Goal: Task Accomplishment & Management: Complete application form

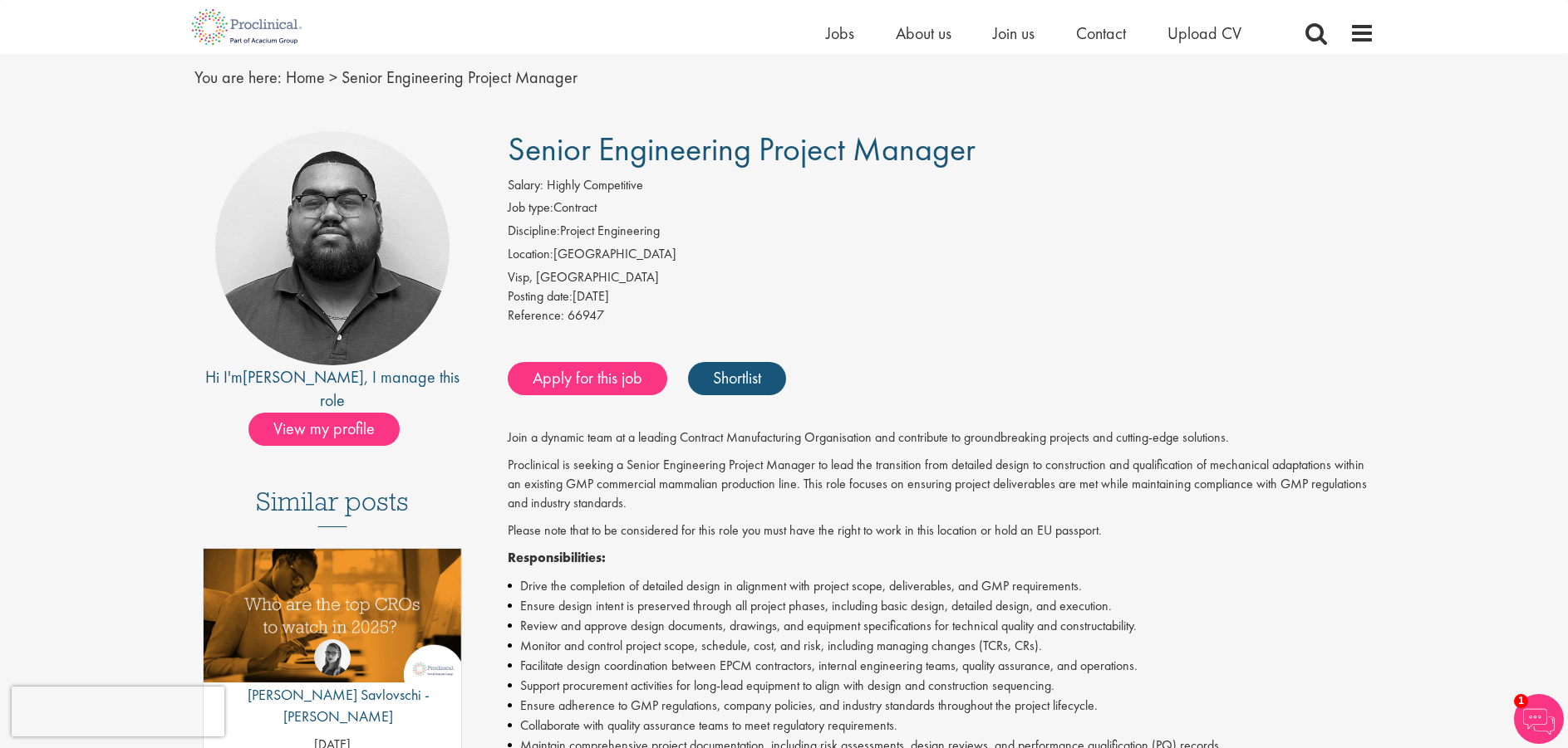
scroll to position [249, 0]
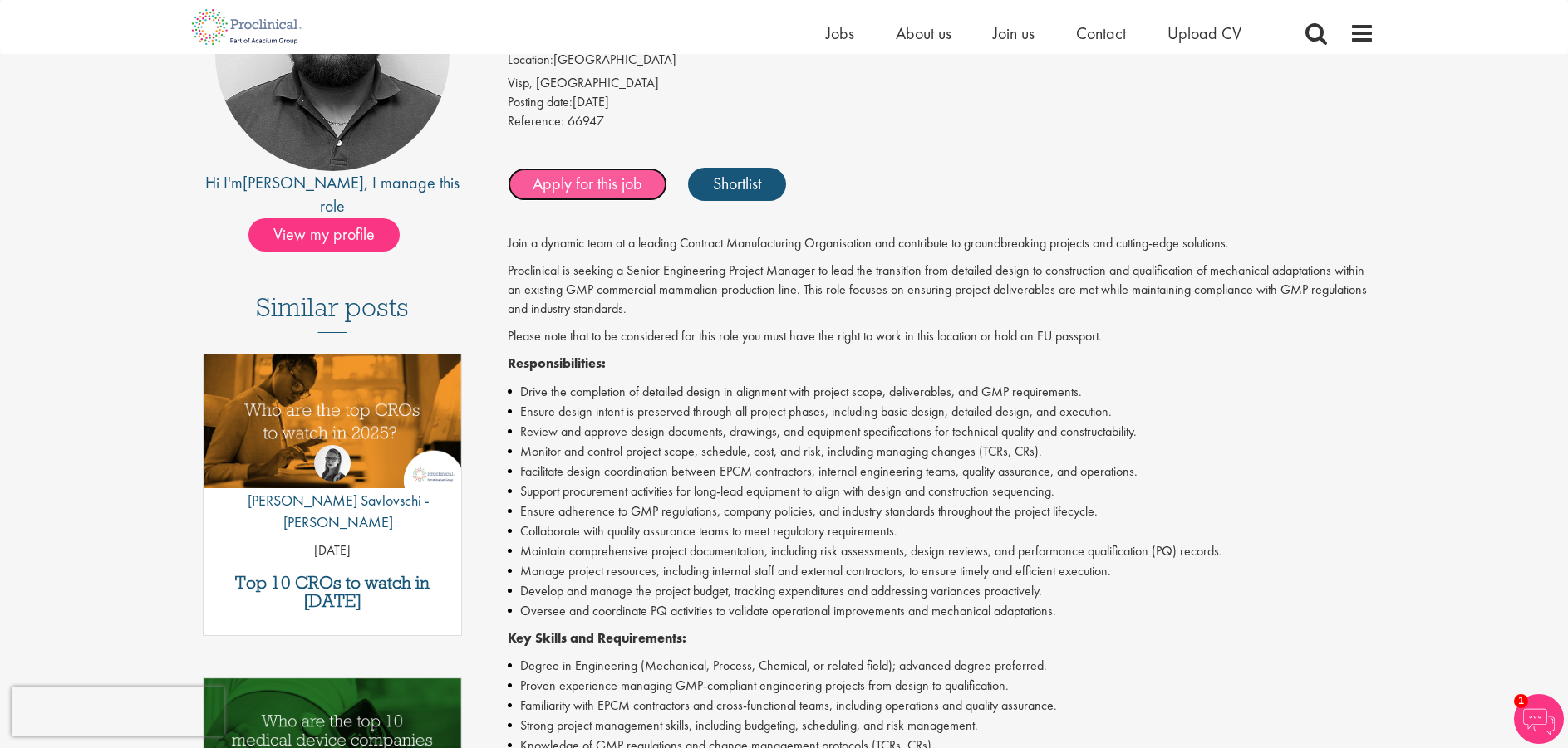
click at [597, 187] on link "Apply for this job" at bounding box center [587, 185] width 159 height 33
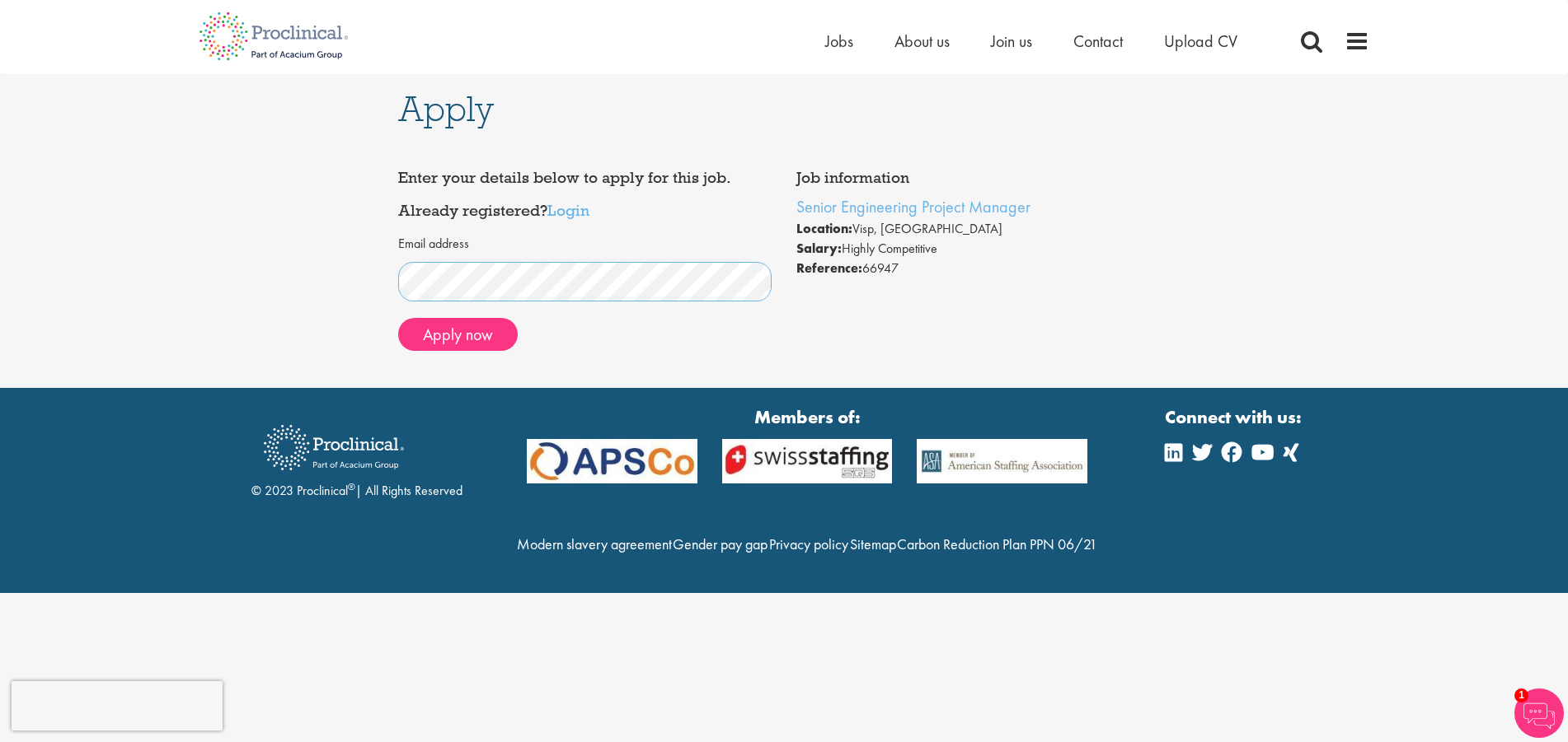
click at [170, 263] on div "Apply Job information Senior Engineering Project Manager Location: Visp, Switze…" at bounding box center [783, 232] width 1592 height 314
click at [579, 211] on link "Login" at bounding box center [568, 210] width 42 height 19
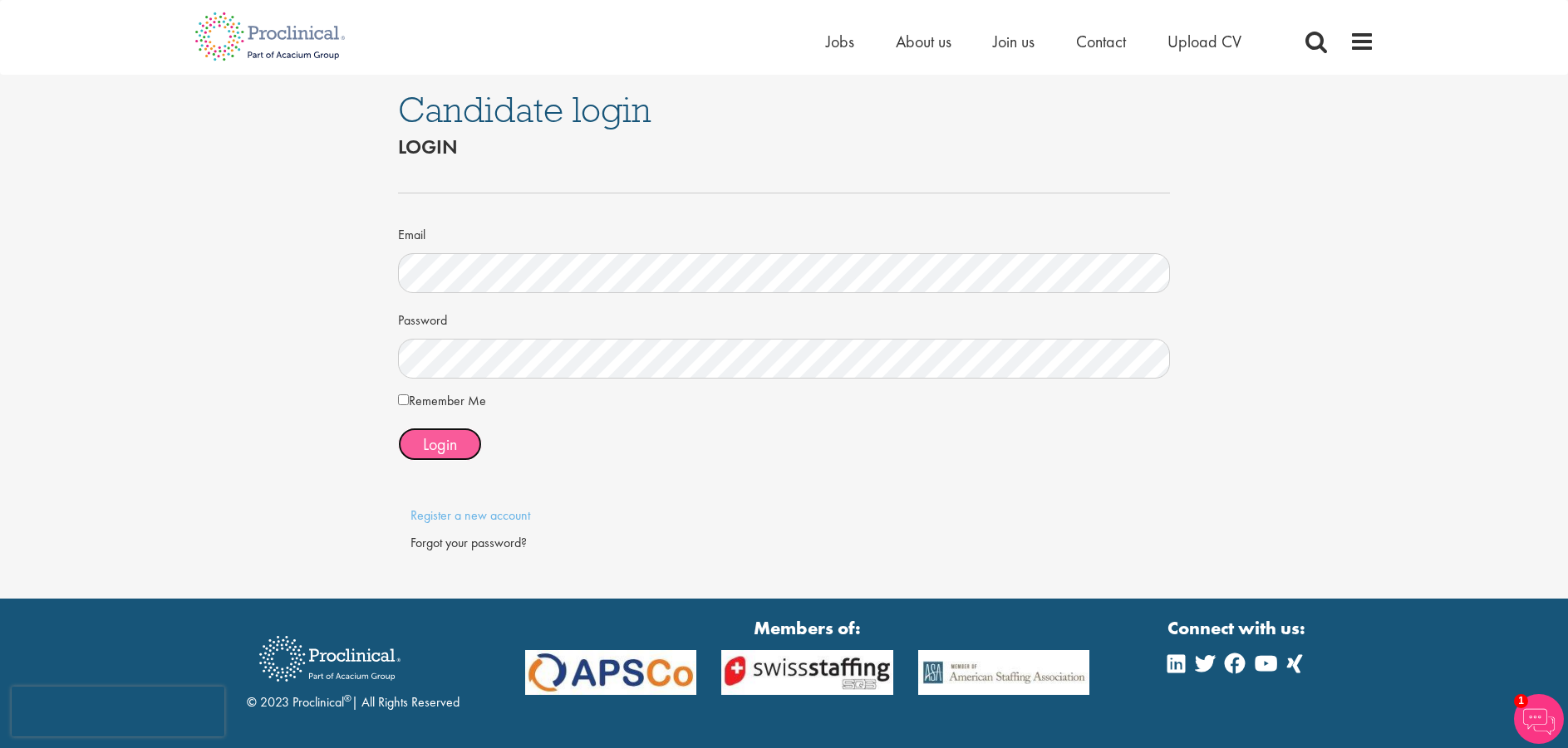
click at [468, 446] on button "Login" at bounding box center [440, 444] width 84 height 33
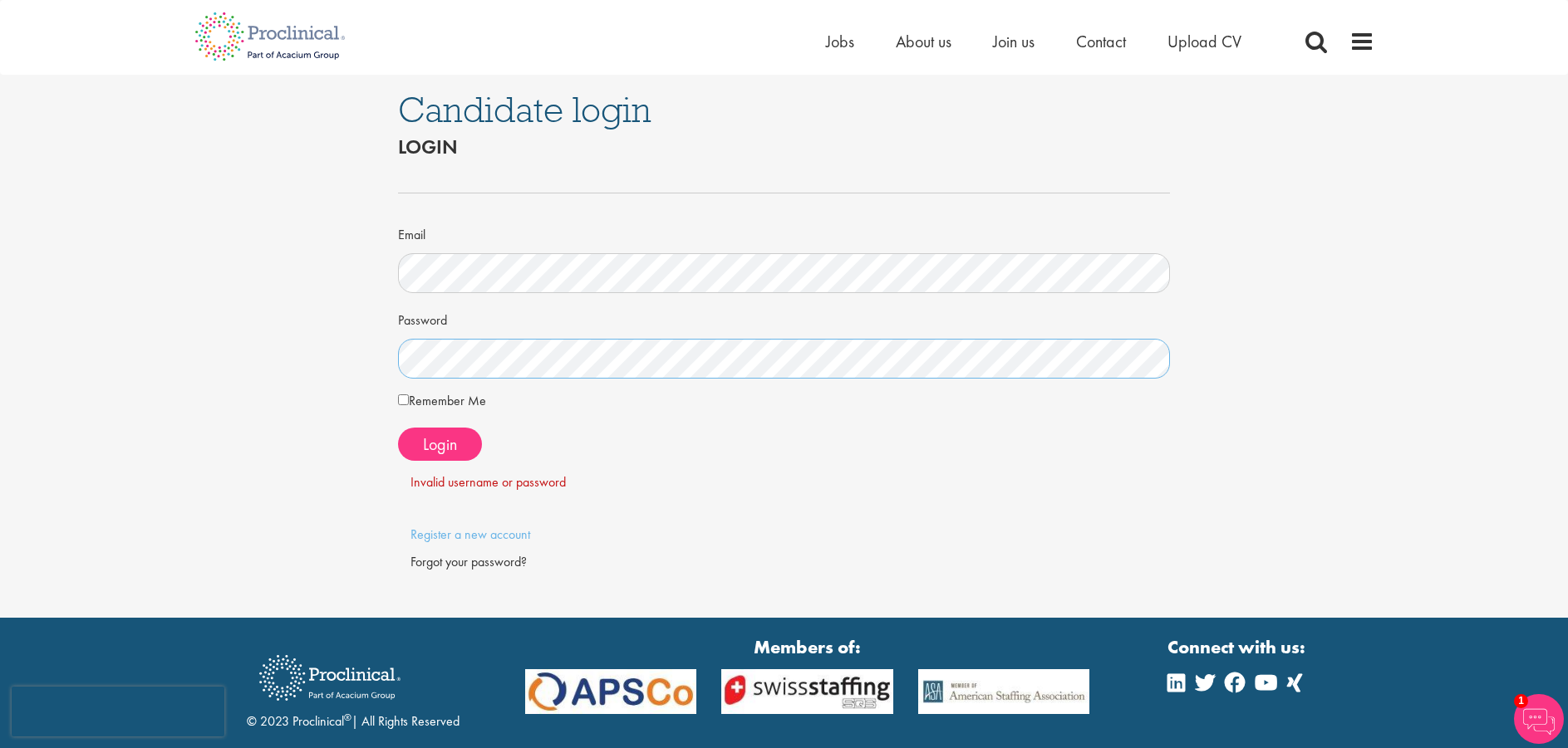
click at [318, 362] on div "Candidate login Login Email Password Remember Me" at bounding box center [784, 347] width 1593 height 543
click at [436, 453] on span "Login" at bounding box center [440, 444] width 34 height 21
click at [492, 533] on link "Register a new account" at bounding box center [470, 534] width 119 height 18
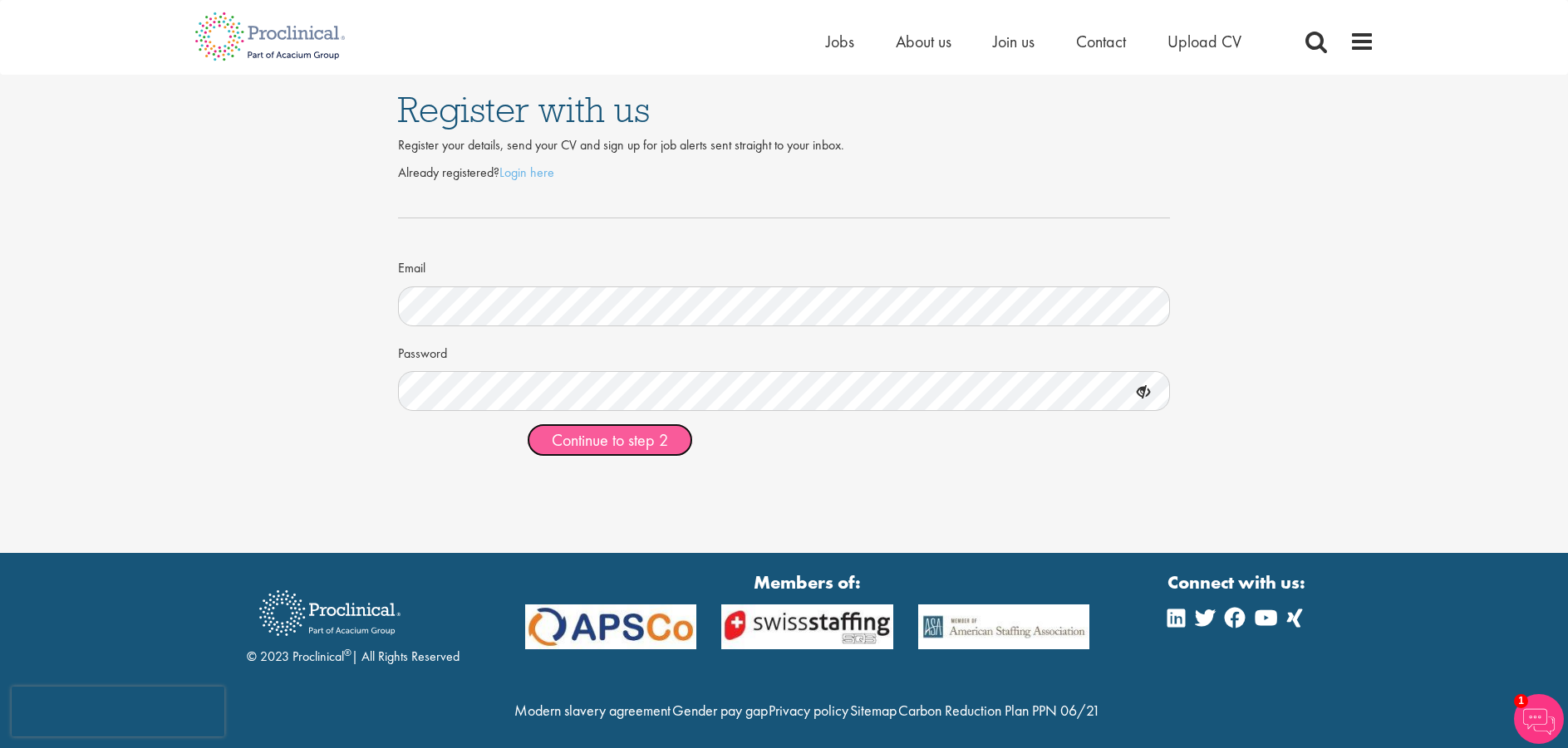
click at [575, 428] on button "Continue to step 2" at bounding box center [610, 440] width 166 height 33
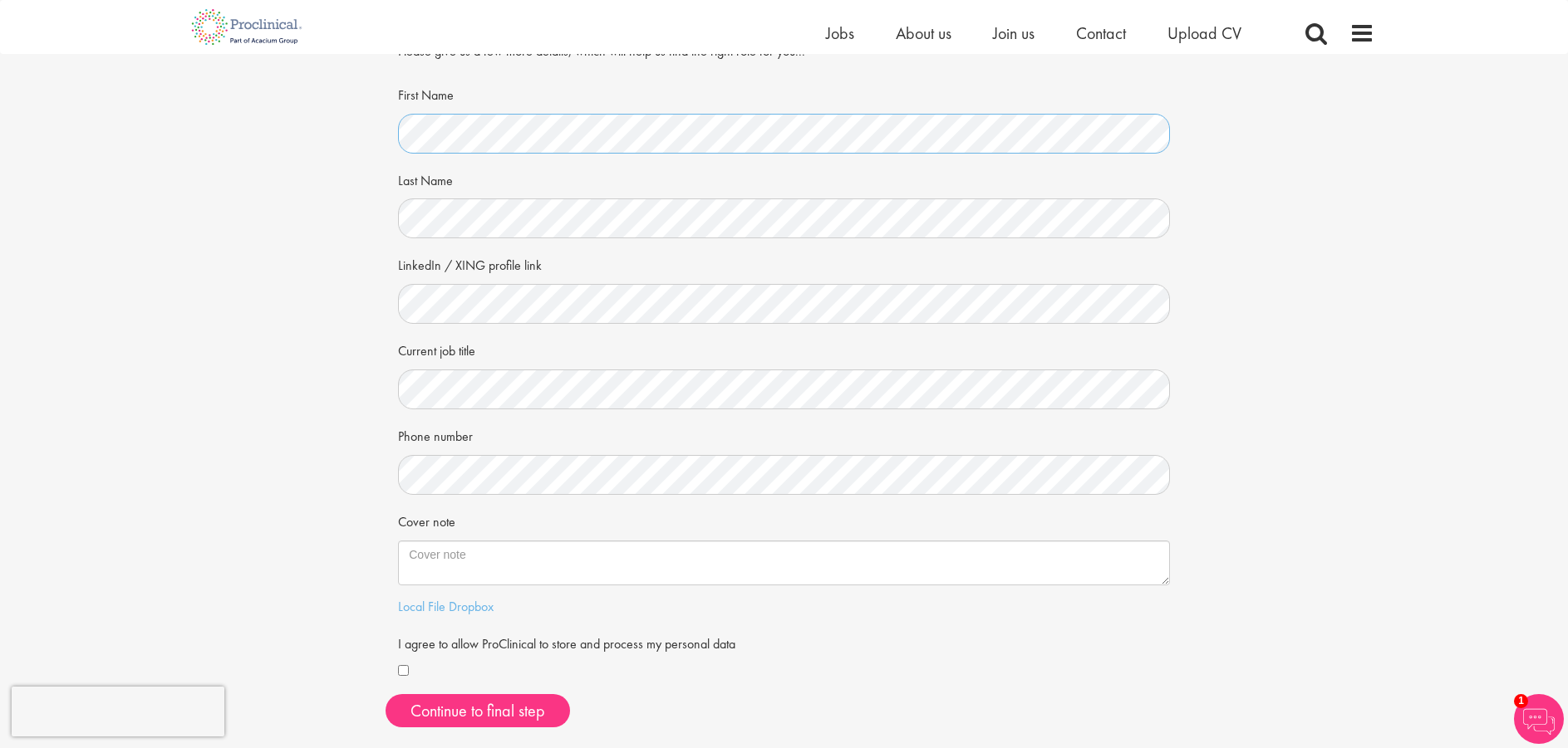
scroll to position [166, 0]
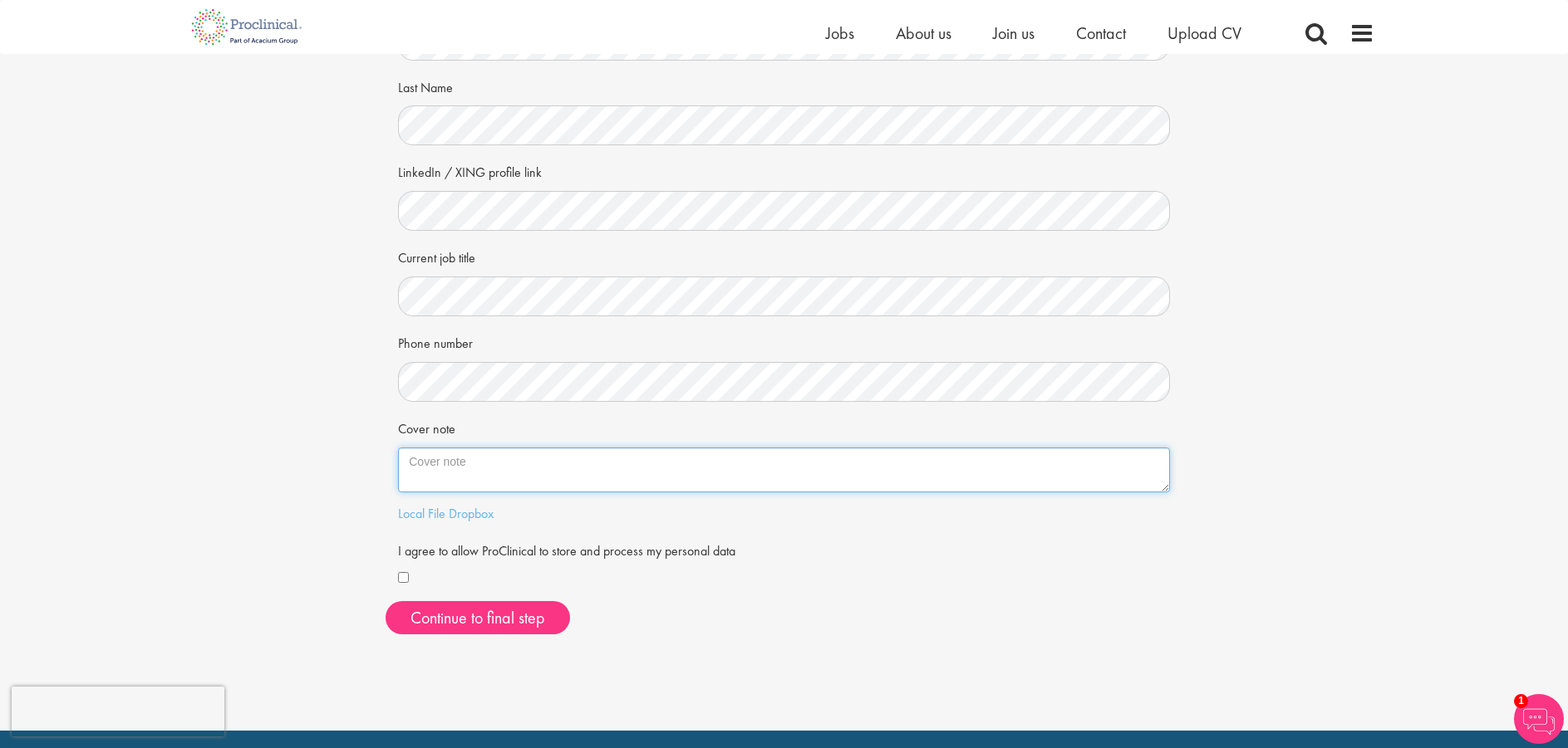
click at [468, 472] on textarea "Cover note" at bounding box center [784, 470] width 772 height 45
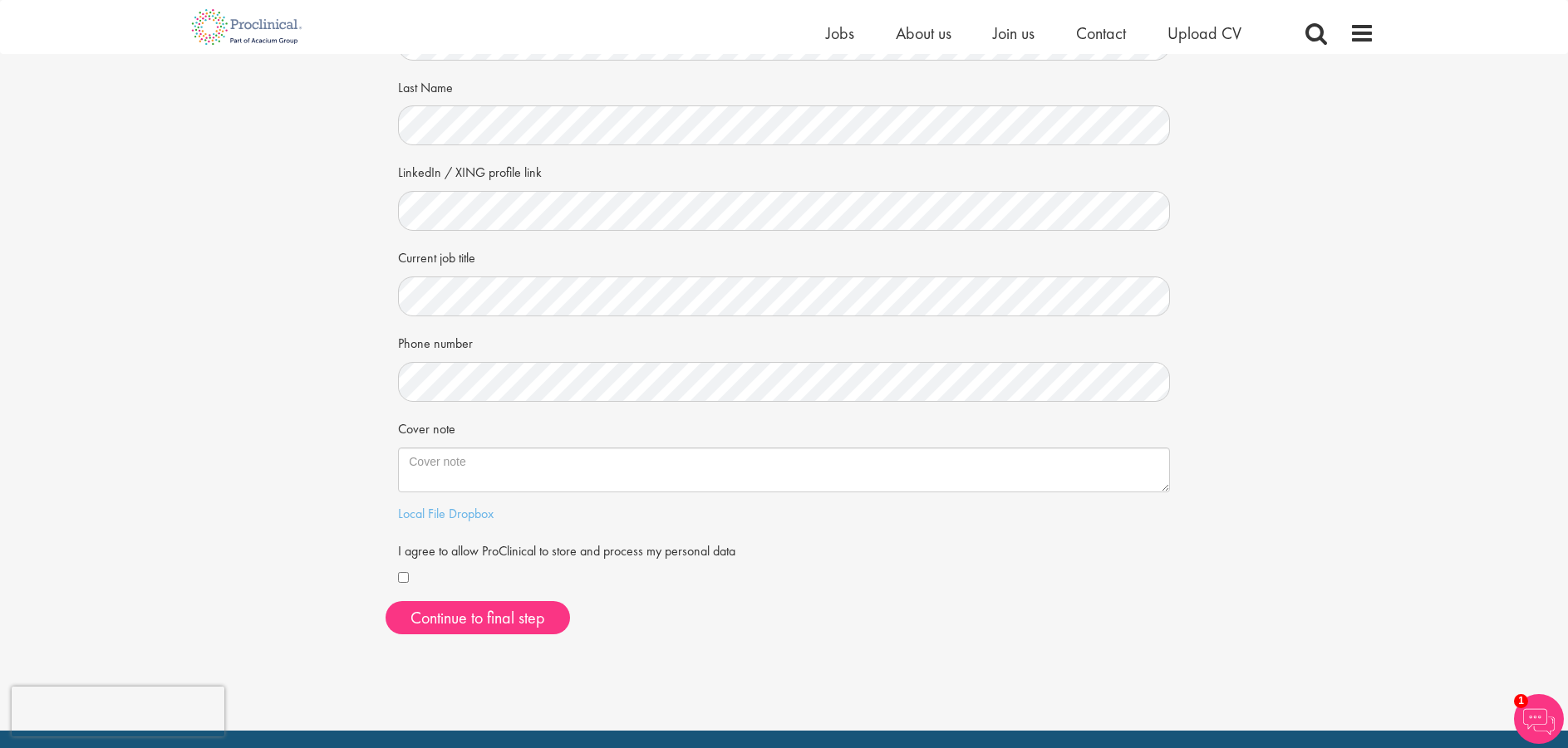
click at [861, 542] on div "I agree to allow ProClinical to store and process my personal data" at bounding box center [784, 562] width 772 height 53
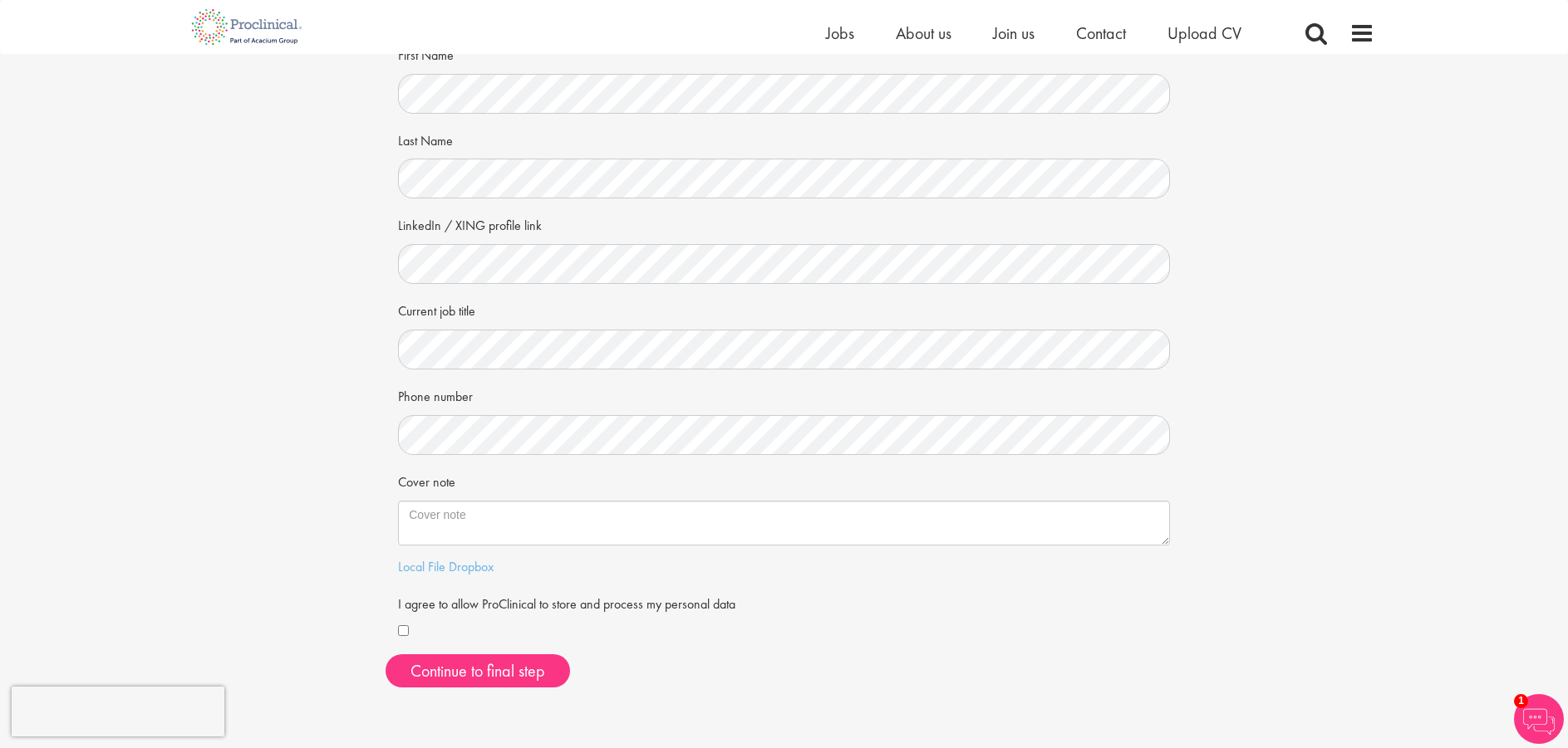
scroll to position [83, 0]
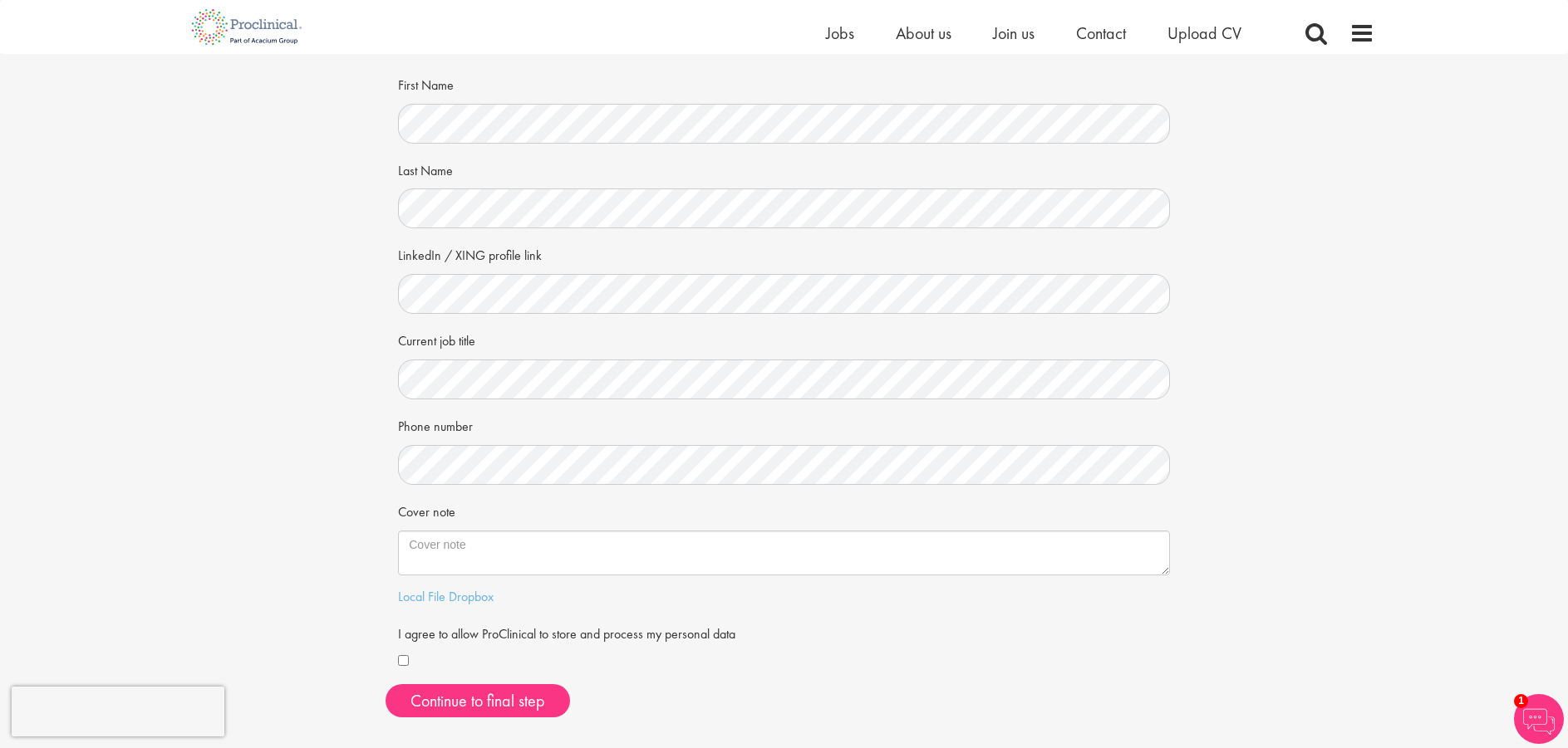
click at [557, 524] on div "Cover note" at bounding box center [784, 537] width 772 height 78
click at [471, 596] on link "Dropbox" at bounding box center [471, 597] width 45 height 18
click at [425, 591] on link "Local File" at bounding box center [421, 597] width 47 height 18
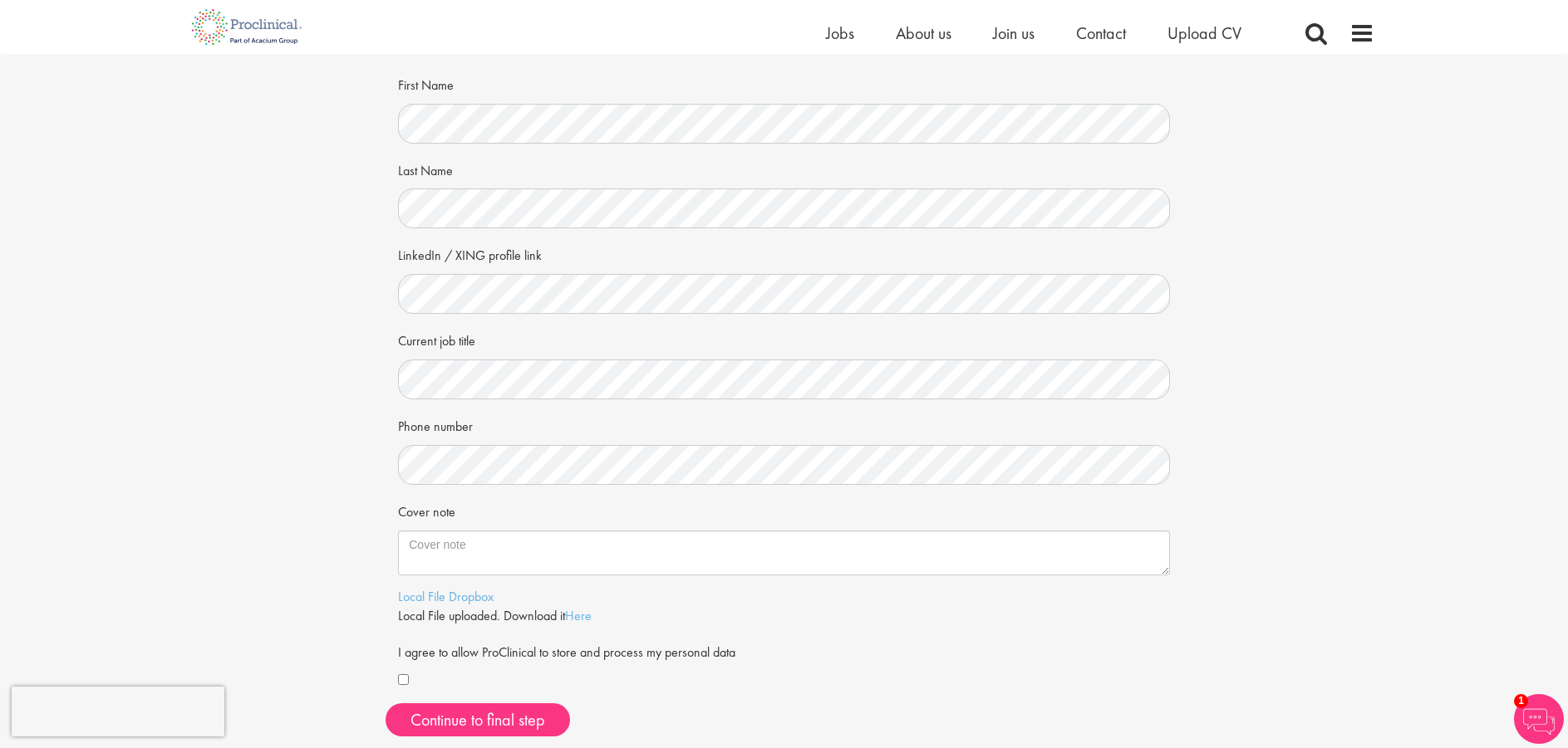
click at [332, 462] on div "Your personal details Please give us a few more details, which will help us fin…" at bounding box center [784, 360] width 1593 height 779
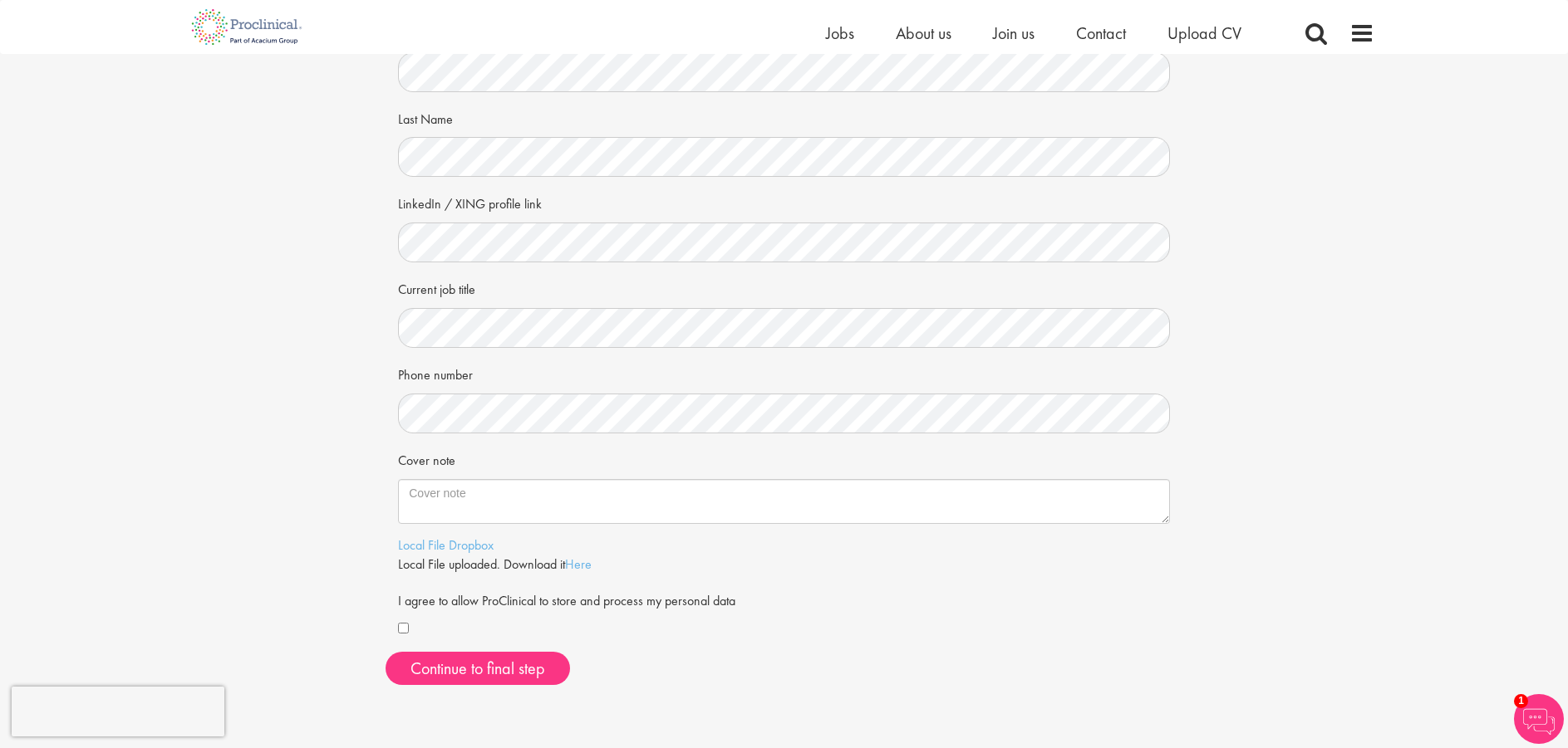
scroll to position [332, 0]
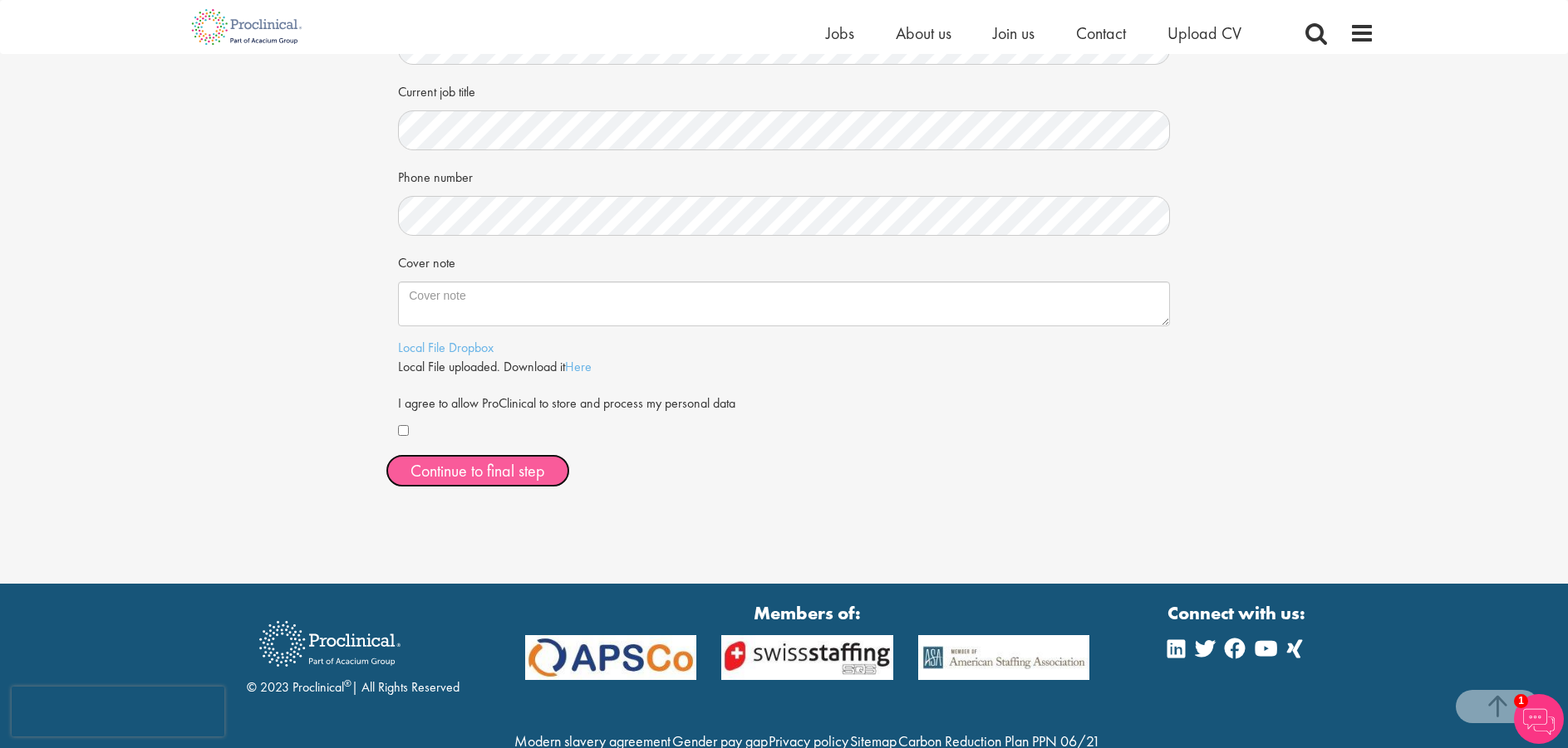
click at [502, 467] on button "Continue to final step" at bounding box center [478, 471] width 185 height 33
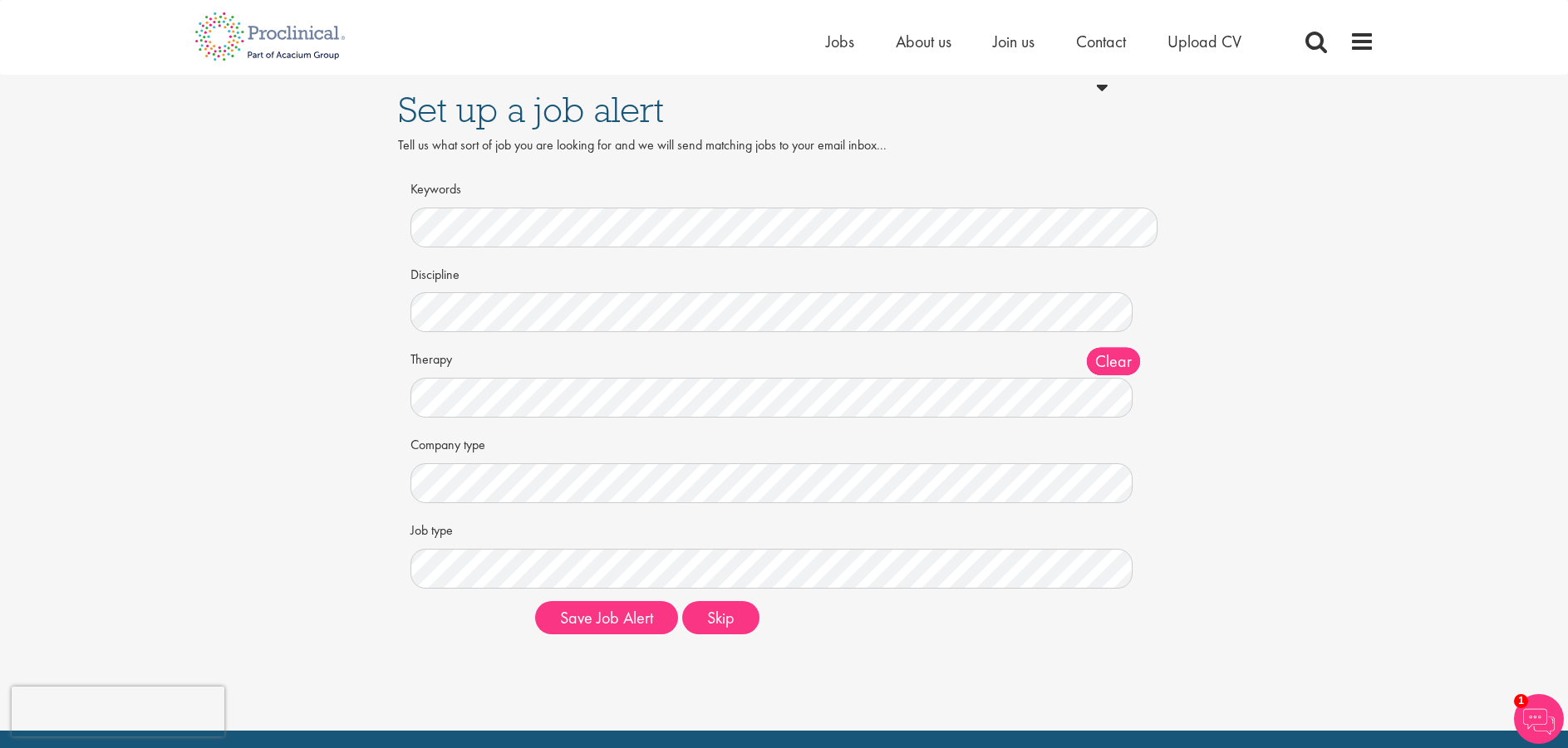
click at [805, 282] on div "Discipline Clear All Computer Science Data Science Recruitment Consultant Biome…" at bounding box center [784, 296] width 747 height 73
click at [649, 265] on div "Discipline Clear All Computer Science Data Science Recruitment Consultant Biome…" at bounding box center [784, 296] width 747 height 73
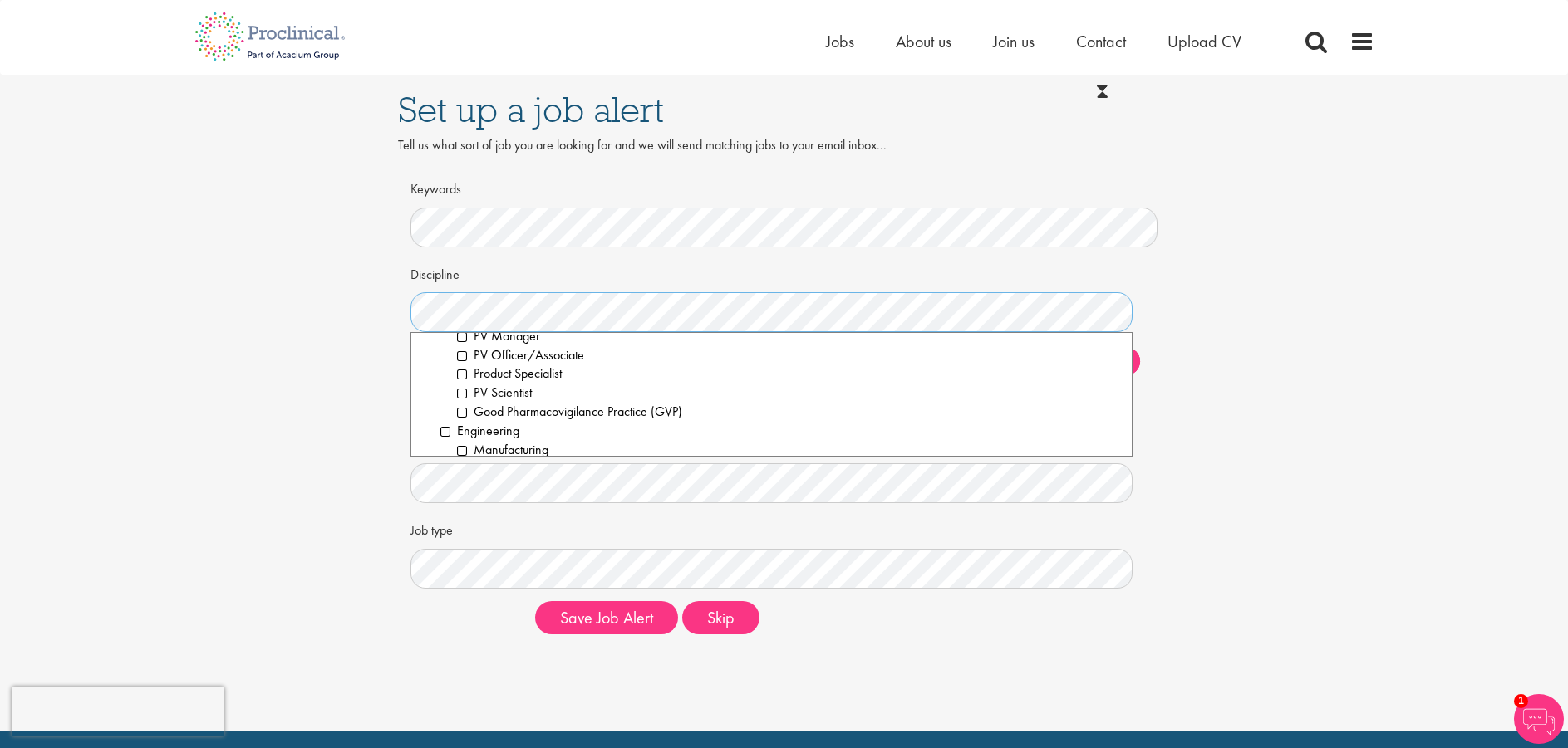
scroll to position [914, 0]
click at [447, 347] on li "Engineering" at bounding box center [780, 349] width 679 height 20
click at [501, 529] on label "Job type" at bounding box center [466, 528] width 112 height 25
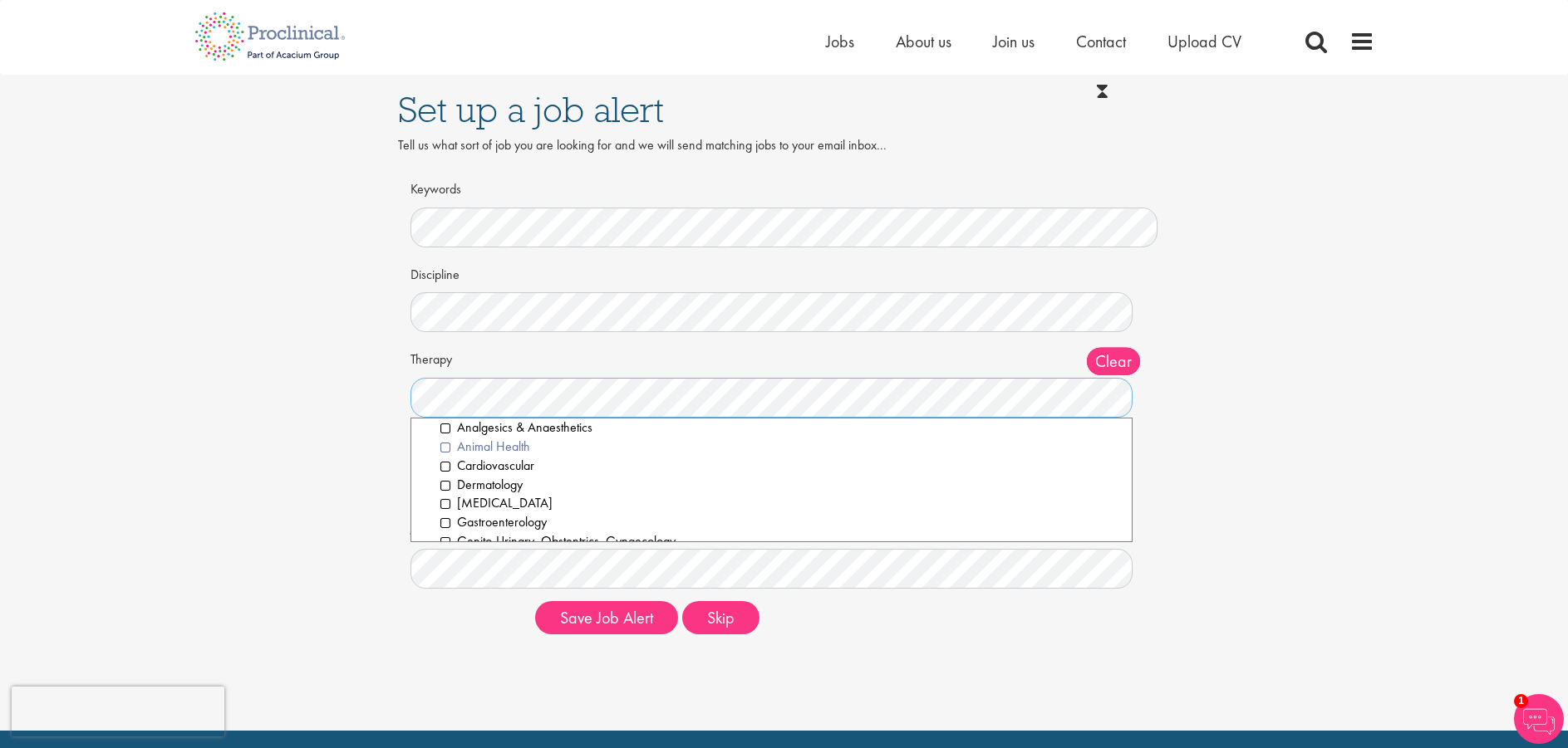
scroll to position [0, 0]
click at [347, 441] on div "Set up a job alert Tell us what sort of job you are looking for and we will sen…" at bounding box center [784, 361] width 1593 height 573
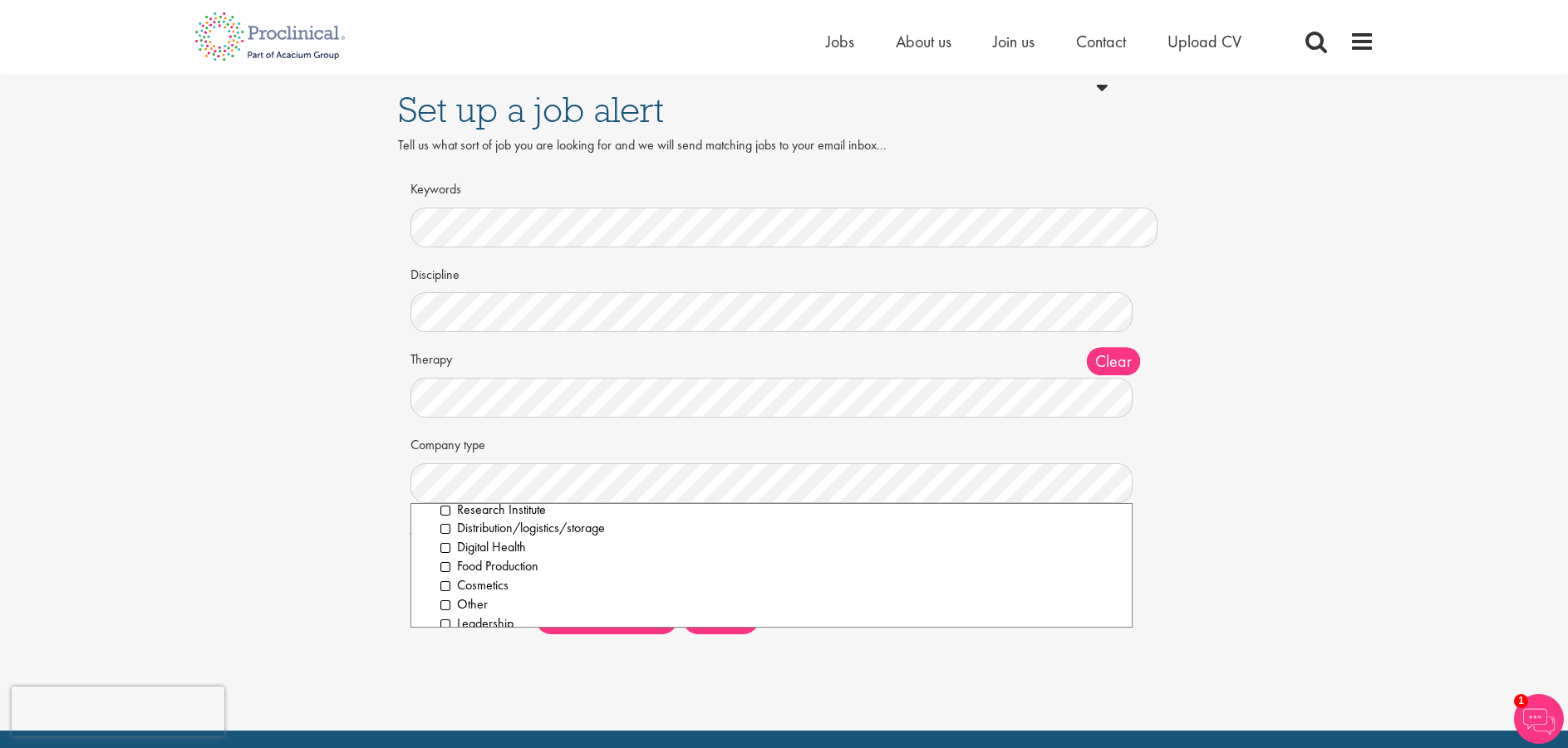
scroll to position [216, 0]
click at [465, 592] on li "Other" at bounding box center [780, 591] width 679 height 20
click at [476, 608] on li "Leadership" at bounding box center [780, 610] width 679 height 20
click at [369, 532] on div "Set up a job alert Tell us what sort of job you are looking for and we will sen…" at bounding box center [784, 361] width 1593 height 573
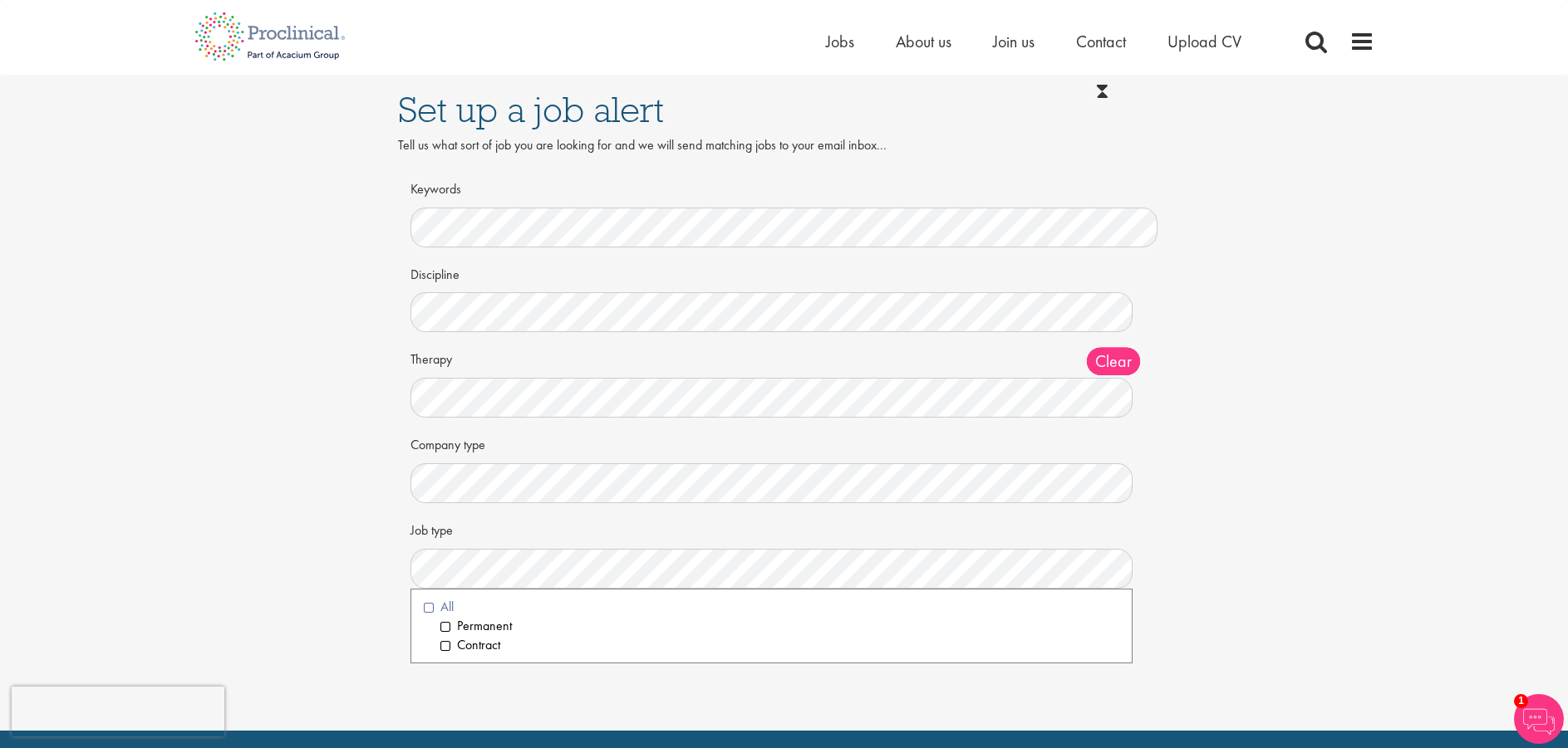
click at [431, 606] on li "All" at bounding box center [772, 607] width 696 height 20
click at [616, 703] on div "Set up a job alert Tell us what sort of job you are looking for and we will sen…" at bounding box center [784, 365] width 1568 height 731
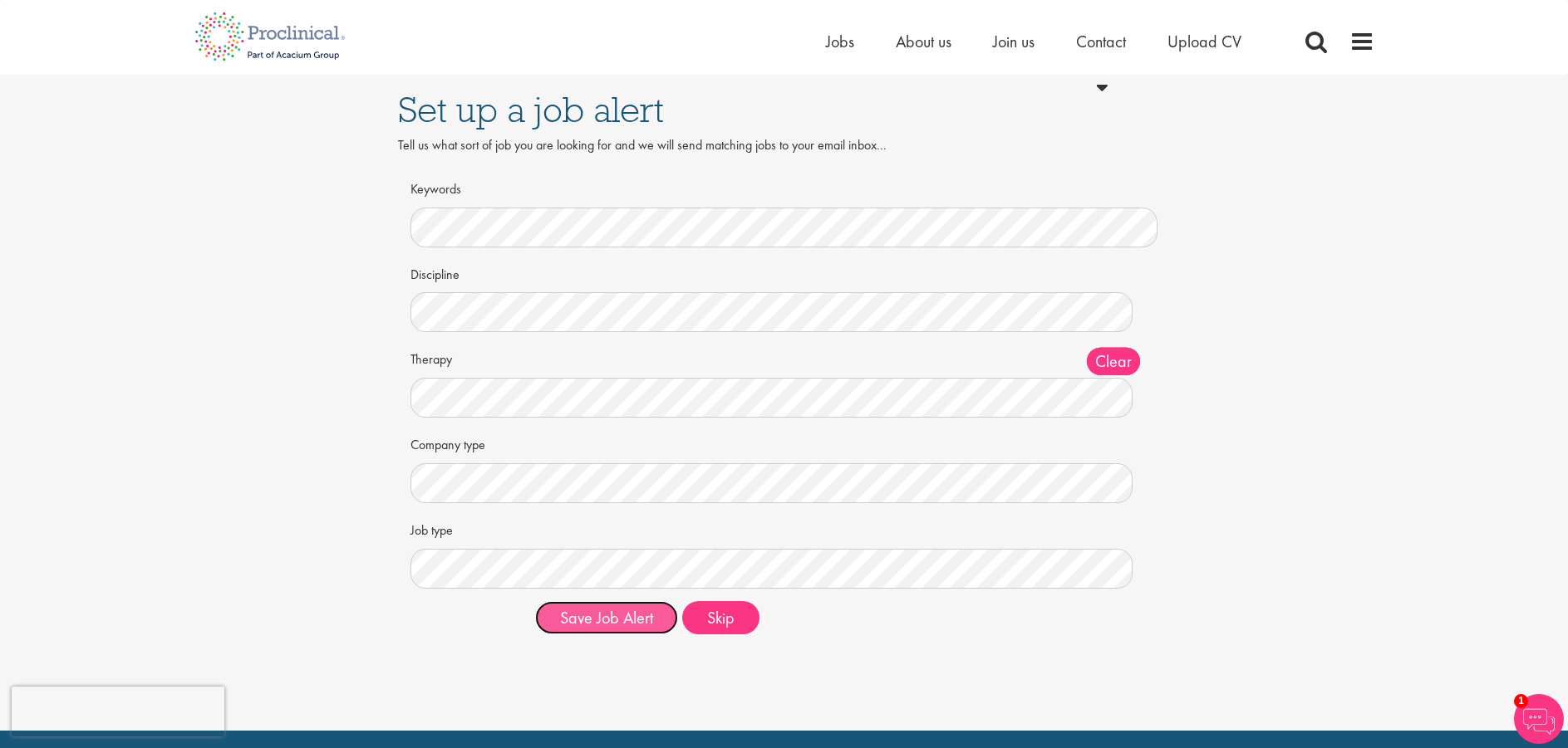
click at [623, 619] on button "Save Job Alert" at bounding box center [607, 618] width 143 height 33
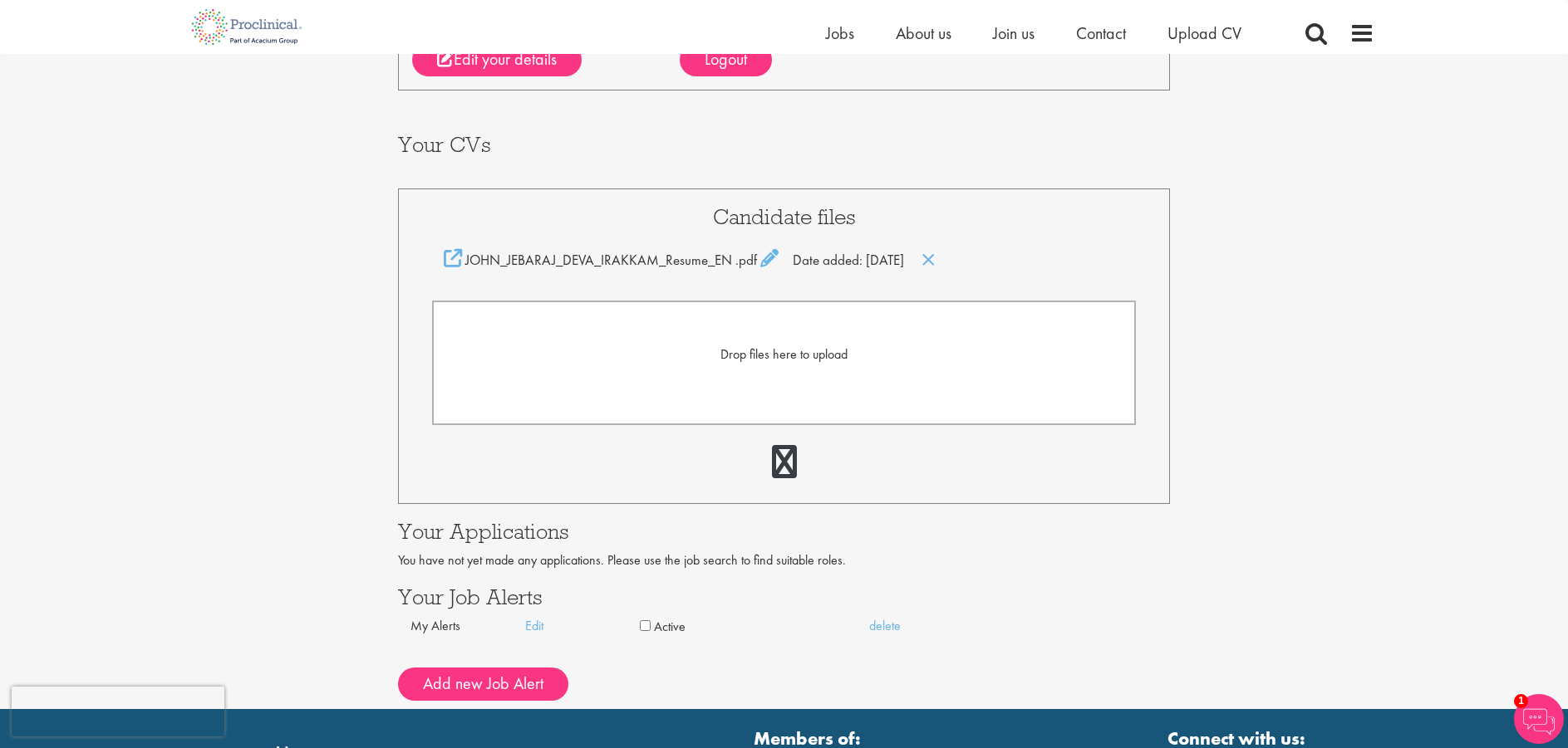
scroll to position [332, 0]
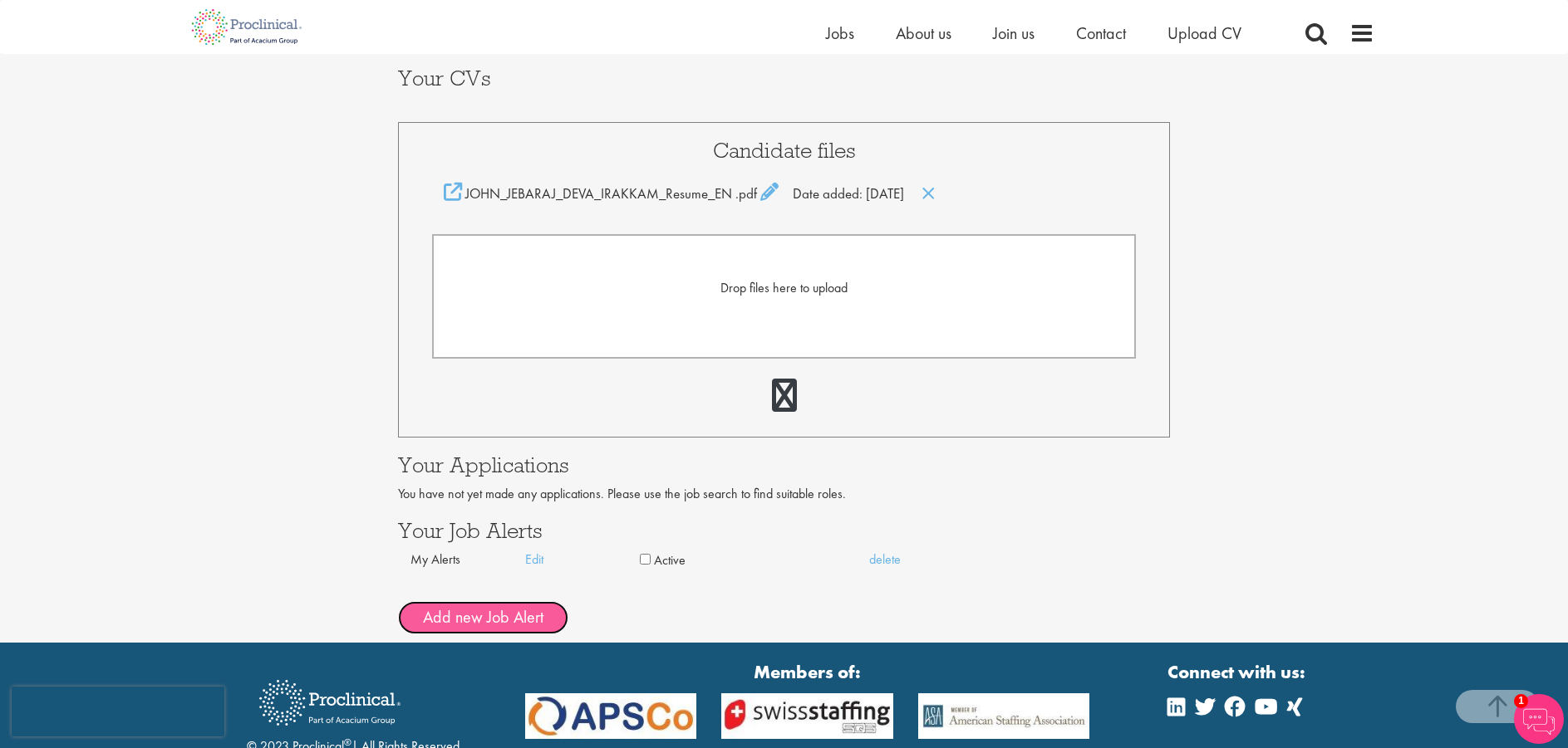
click at [495, 614] on button "Add new Job Alert" at bounding box center [483, 618] width 170 height 33
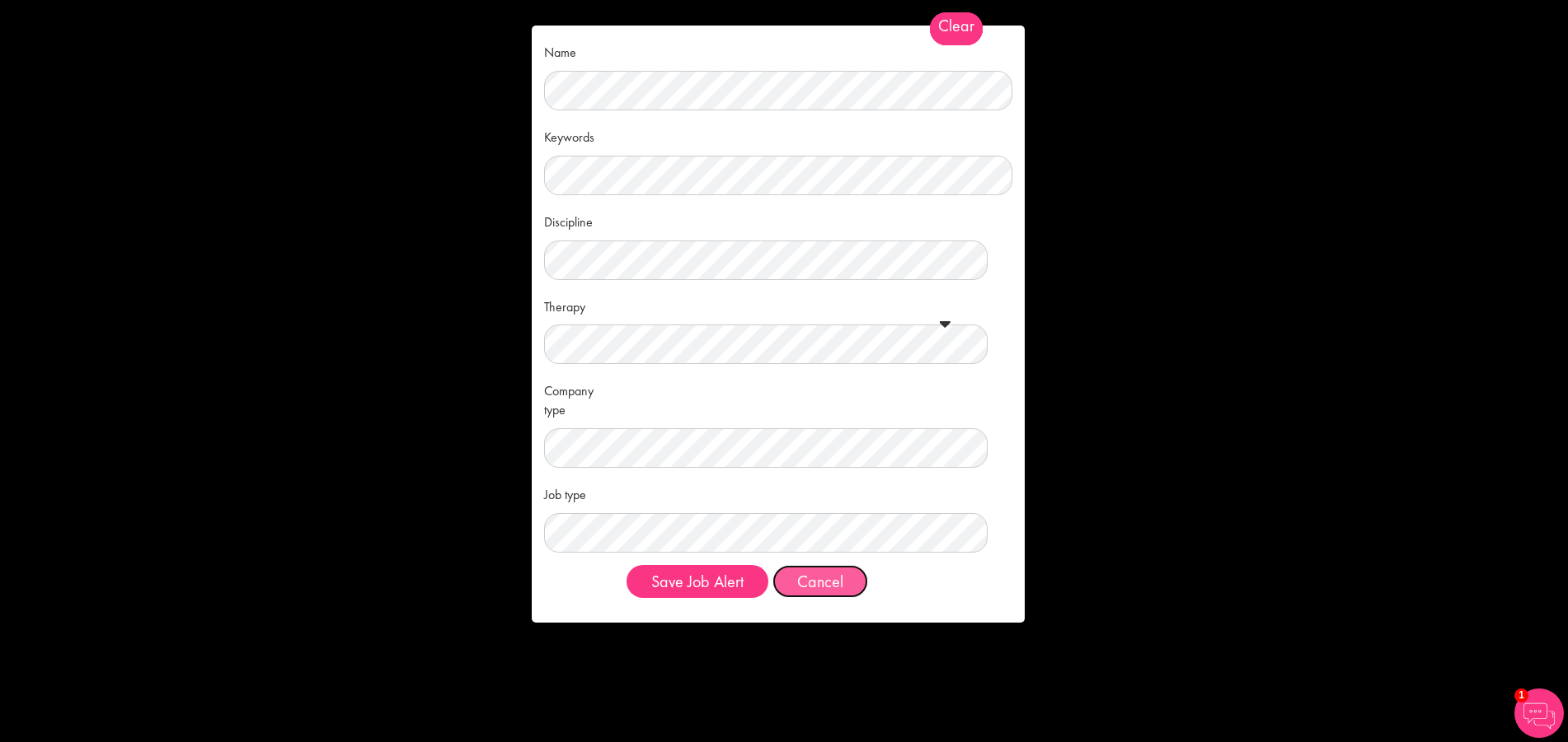
click at [818, 572] on button "Cancel" at bounding box center [820, 582] width 96 height 33
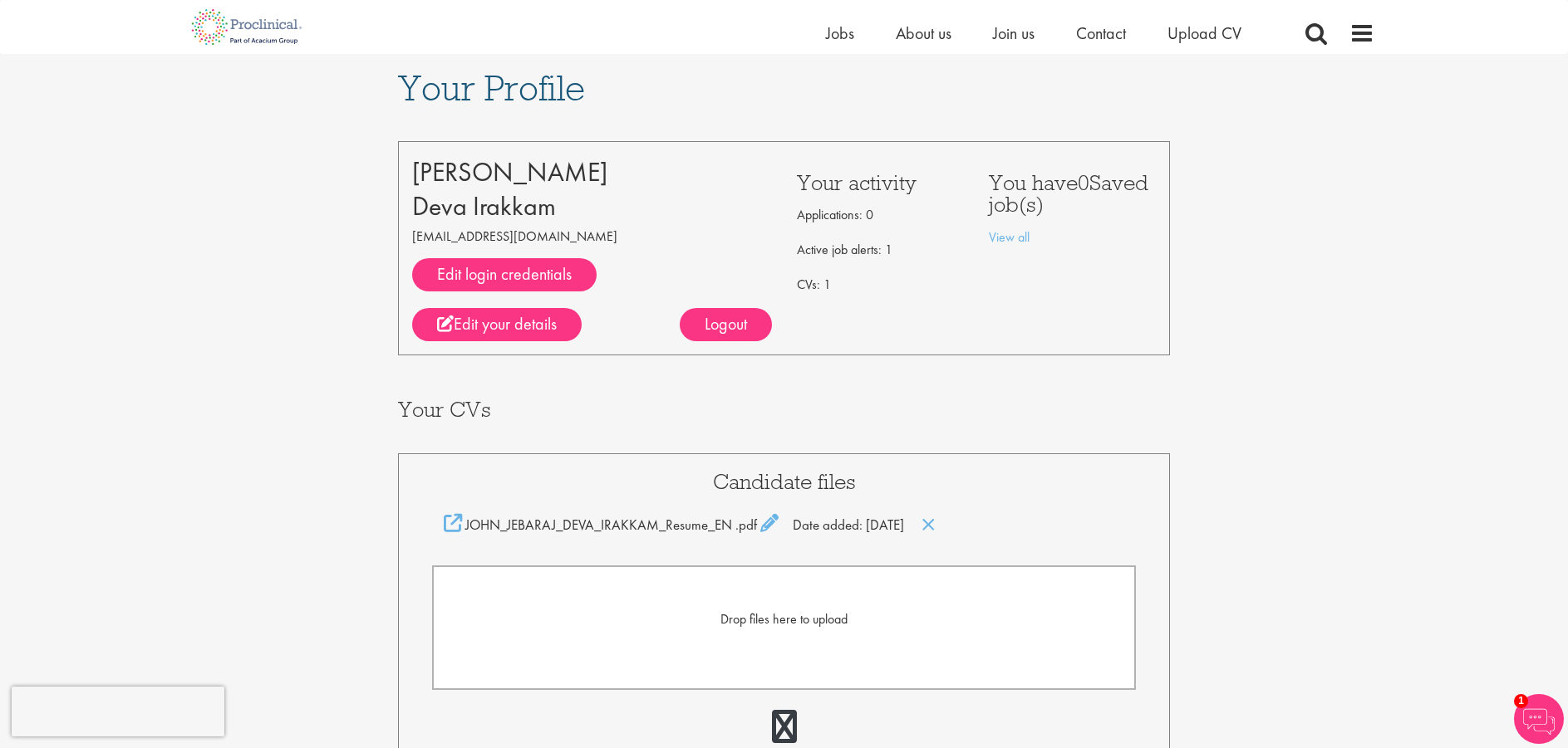
scroll to position [0, 0]
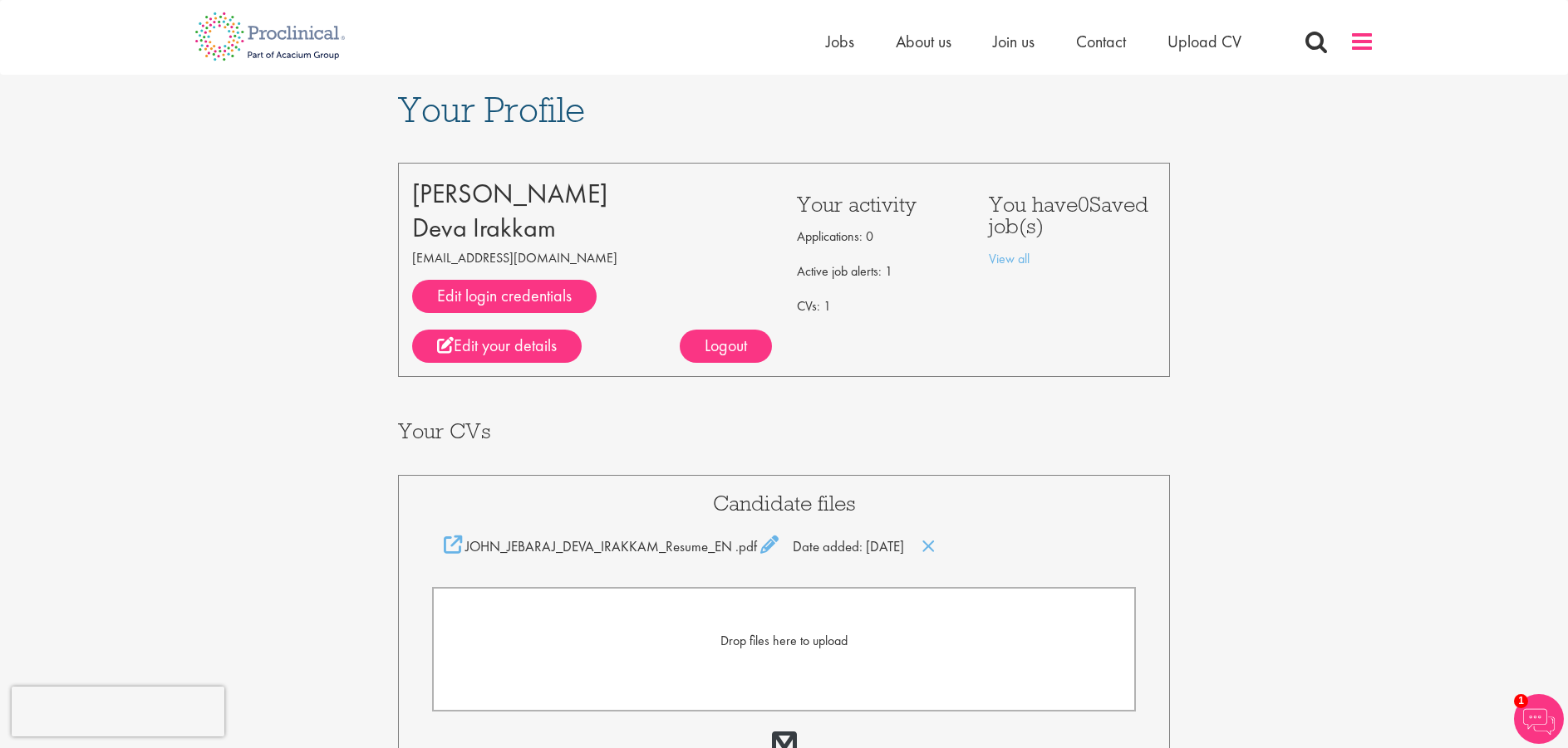
click at [1351, 39] on span at bounding box center [1362, 42] width 25 height 25
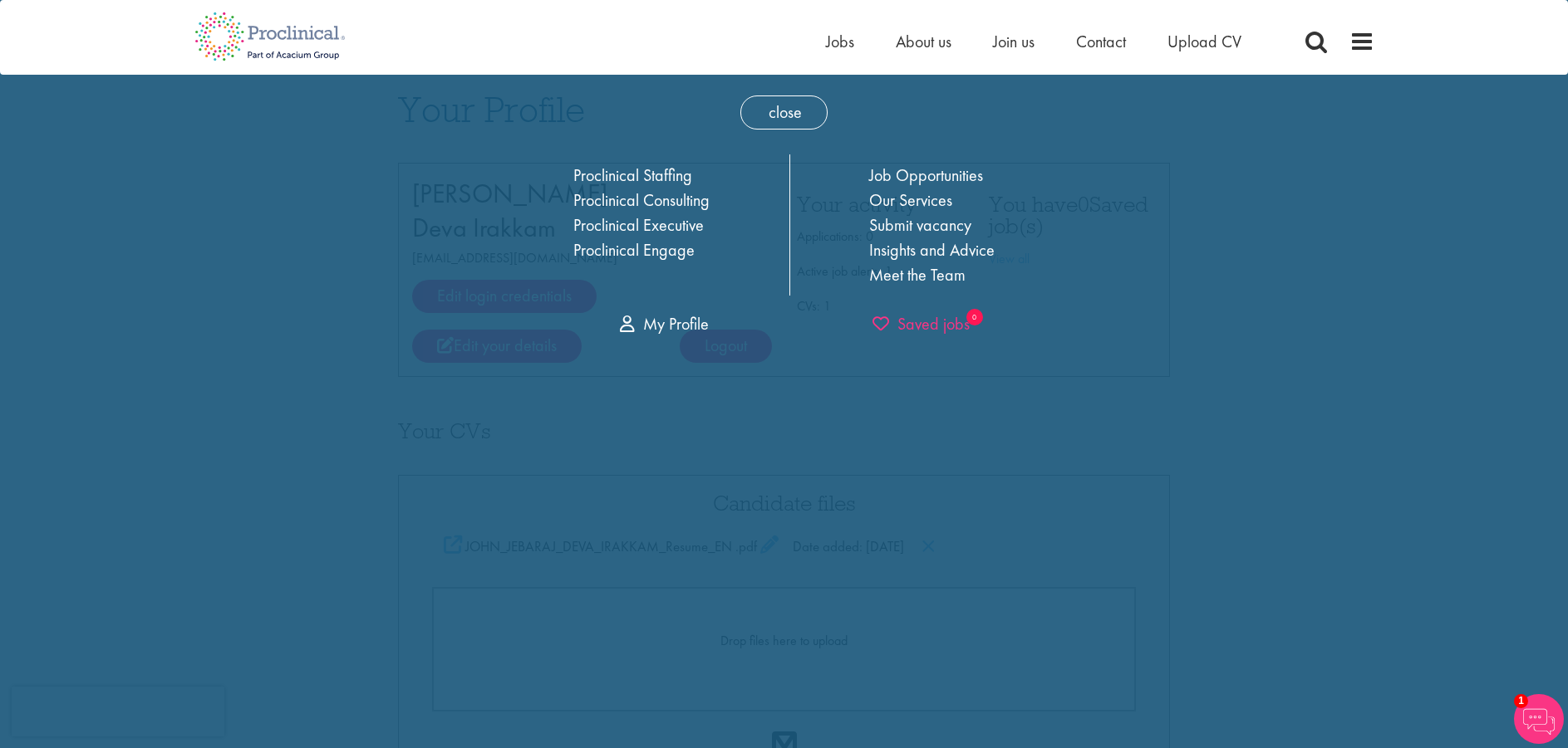
click at [933, 322] on span "Saved jobs" at bounding box center [921, 324] width 98 height 21
click at [1294, 220] on div "close Home Jobs About us Join us Contact Upload CV Proclinical Staffing Proclin…" at bounding box center [784, 602] width 1568 height 1203
click at [1194, 381] on div "close Home Jobs About us Join us Contact Upload CV Proclinical Staffing Proclin…" at bounding box center [784, 602] width 1568 height 1203
